Goal: Task Accomplishment & Management: Complete application form

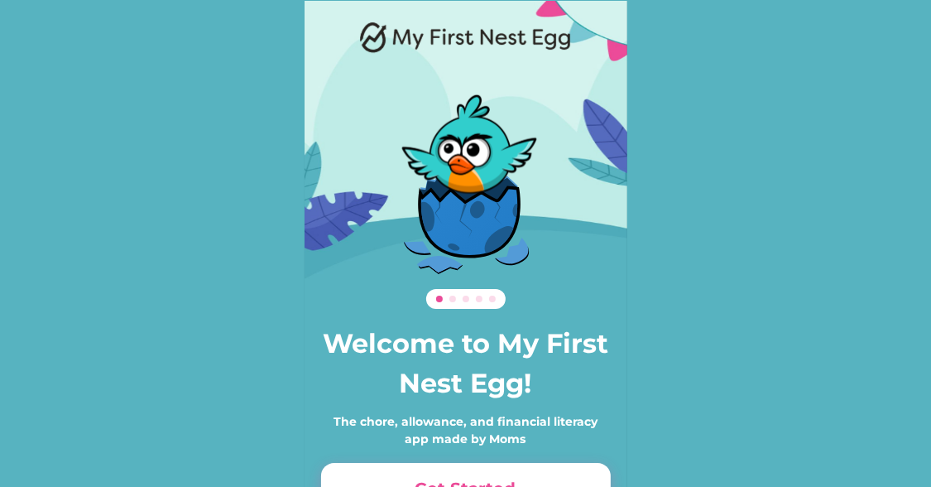
scroll to position [113, 0]
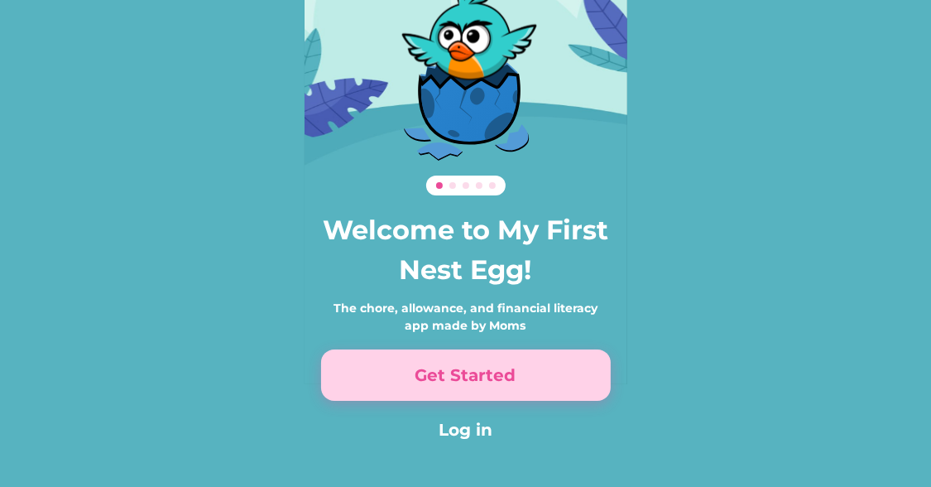
click at [489, 385] on button "Get Started" at bounding box center [466, 374] width 290 height 51
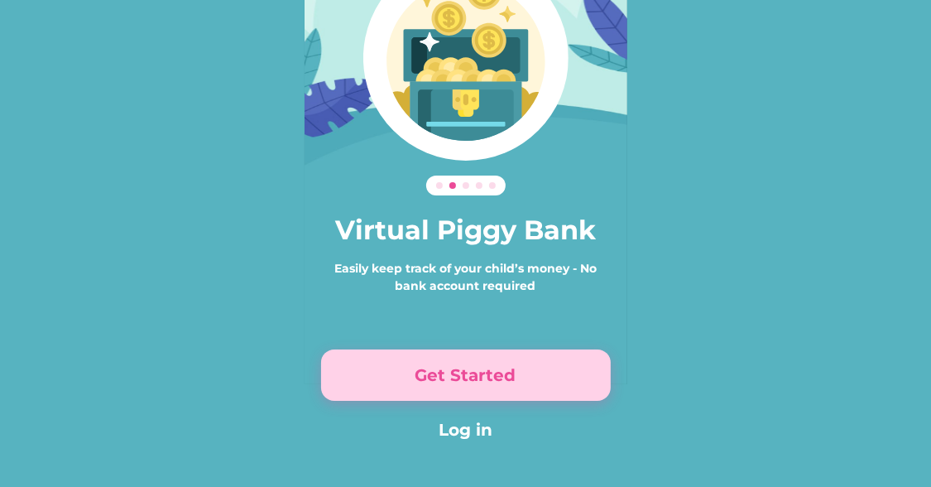
click at [489, 386] on button "Get Started" at bounding box center [466, 374] width 290 height 51
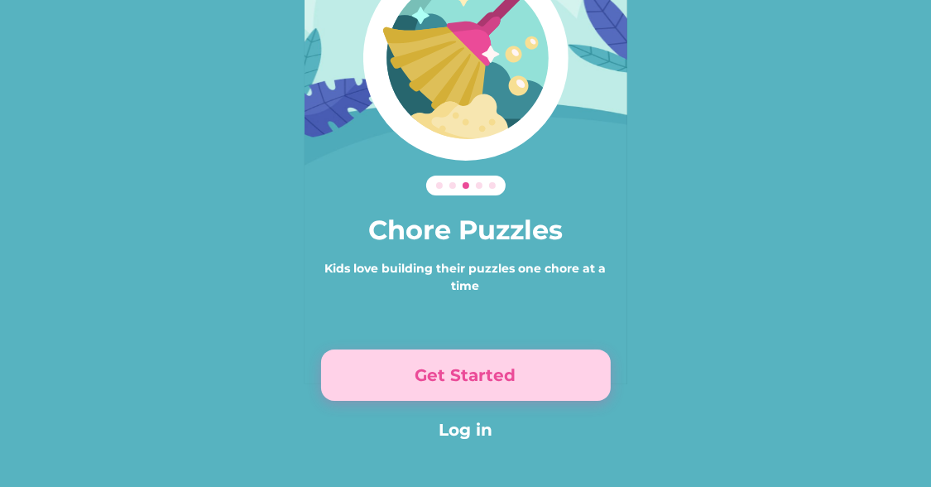
click at [489, 386] on button "Get Started" at bounding box center [466, 374] width 290 height 51
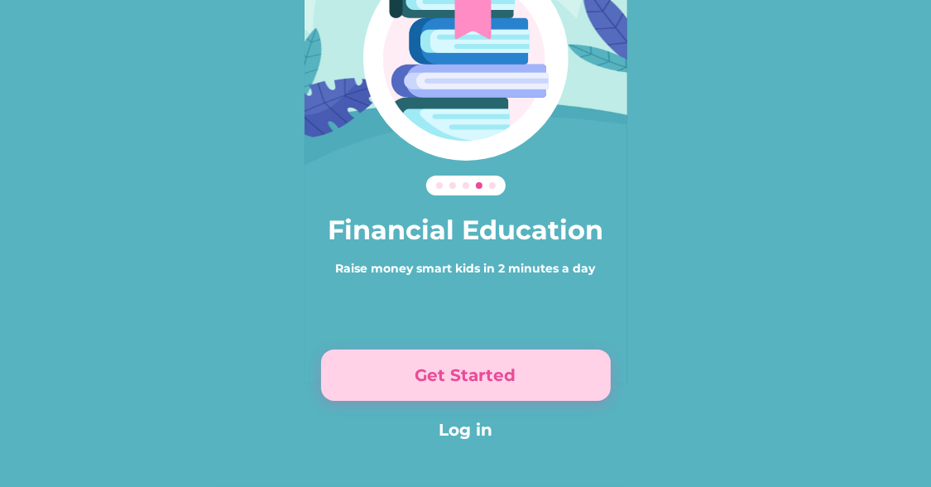
click at [489, 386] on button "Get Started" at bounding box center [466, 374] width 290 height 51
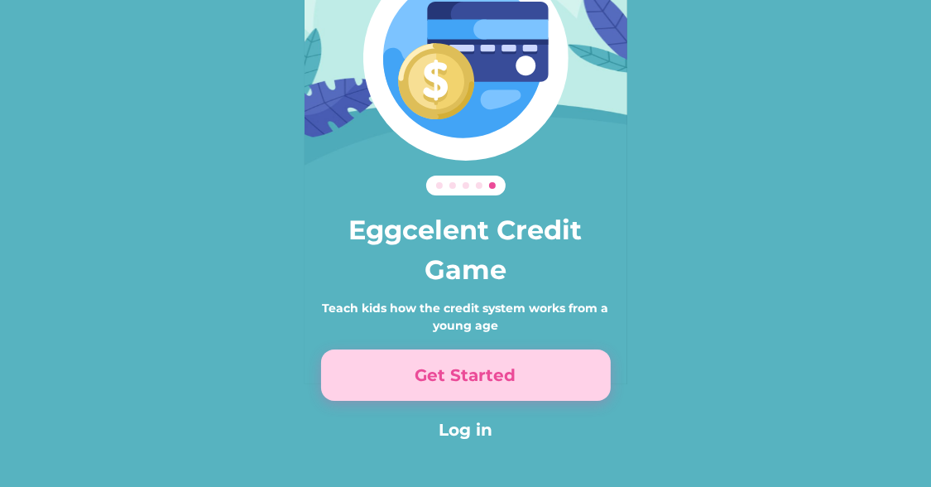
click at [489, 386] on button "Get Started" at bounding box center [466, 374] width 290 height 51
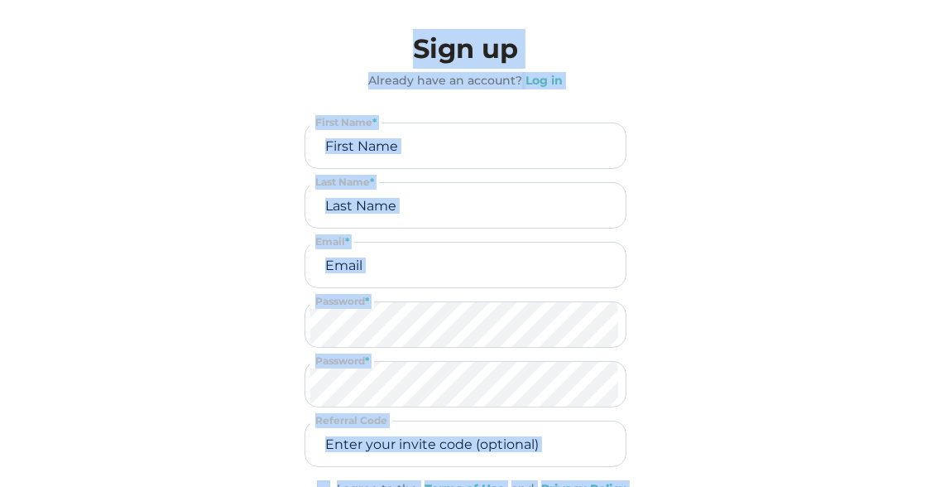
click at [449, 147] on input "input" at bounding box center [465, 145] width 310 height 45
